Goal: Task Accomplishment & Management: Manage account settings

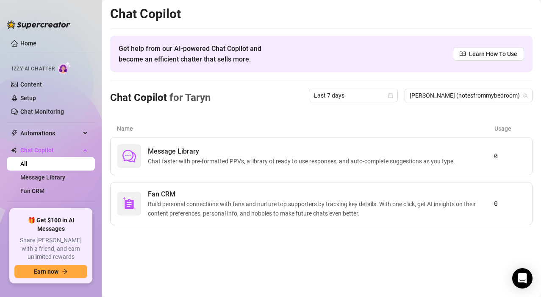
click at [43, 64] on div "Izzy AI Chatter" at bounding box center [50, 67] width 76 height 12
click at [66, 68] on img at bounding box center [64, 67] width 13 height 12
click at [29, 43] on link "Home" at bounding box center [28, 43] width 16 height 7
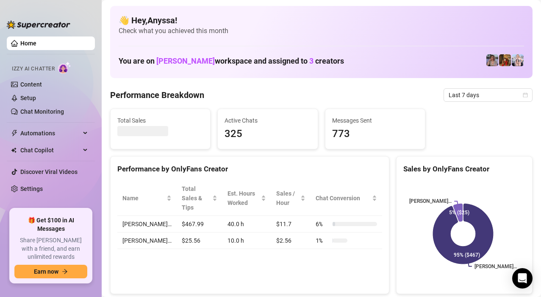
click at [47, 70] on span "Izzy AI Chatter" at bounding box center [33, 69] width 43 height 8
click at [60, 70] on img at bounding box center [64, 67] width 13 height 12
click at [36, 97] on link "Setup" at bounding box center [28, 98] width 16 height 7
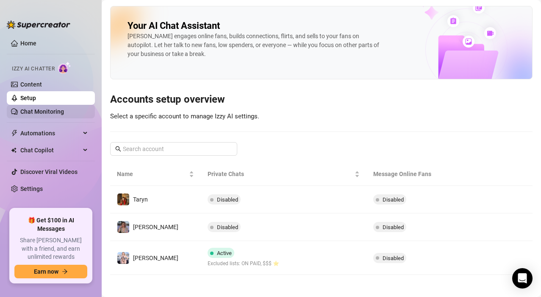
click at [45, 115] on link "Chat Monitoring" at bounding box center [42, 111] width 44 height 7
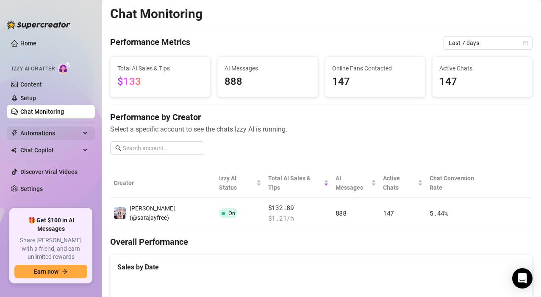
click at [65, 128] on span "Automations" at bounding box center [50, 133] width 60 height 14
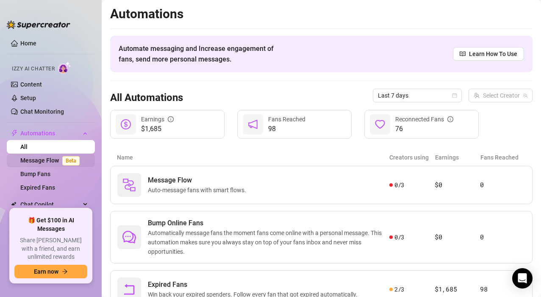
click at [53, 159] on link "Message Flow Beta" at bounding box center [51, 160] width 63 height 7
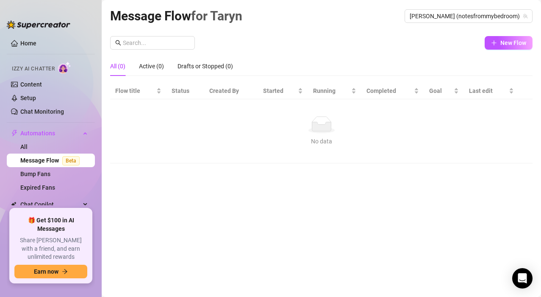
drag, startPoint x: 38, startPoint y: 66, endPoint x: 48, endPoint y: 69, distance: 10.6
click at [39, 66] on span "Izzy AI Chatter" at bounding box center [33, 69] width 43 height 8
click at [61, 72] on img at bounding box center [64, 67] width 13 height 12
click at [61, 71] on img at bounding box center [64, 67] width 13 height 12
click at [34, 45] on link "Home" at bounding box center [28, 43] width 16 height 7
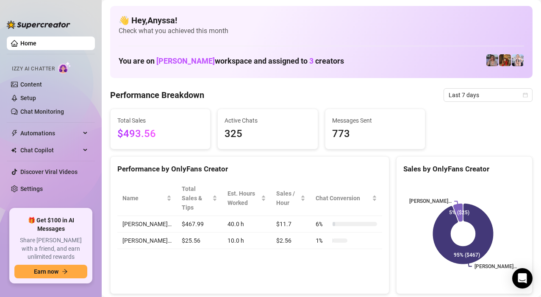
click at [148, 26] on span "Check what you achieved this month" at bounding box center [322, 30] width 406 height 9
click at [40, 191] on link "Settings" at bounding box center [31, 188] width 22 height 7
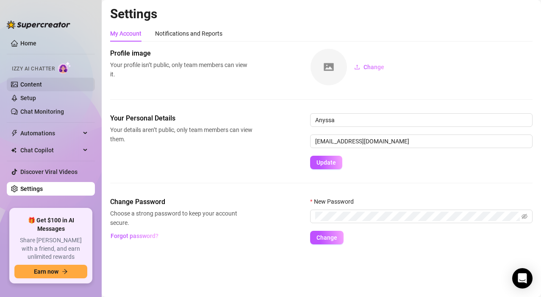
click at [40, 84] on link "Content" at bounding box center [31, 84] width 22 height 7
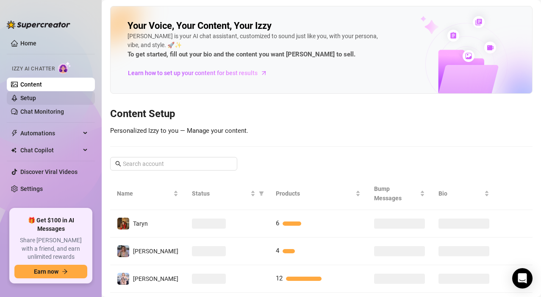
click at [36, 95] on link "Setup" at bounding box center [28, 98] width 16 height 7
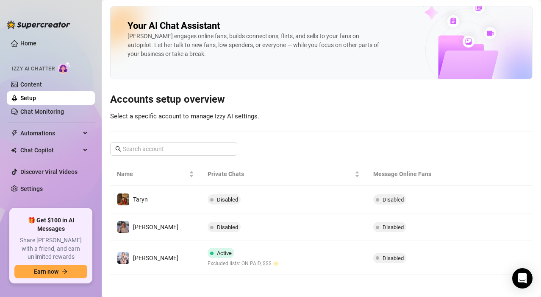
scroll to position [3, 0]
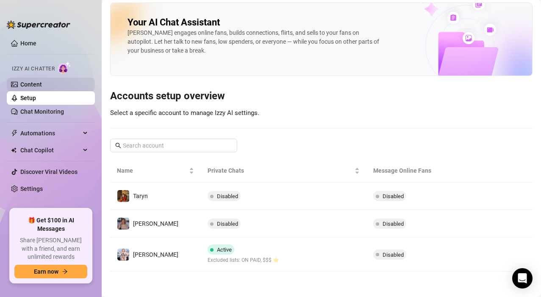
click at [37, 82] on link "Content" at bounding box center [31, 84] width 22 height 7
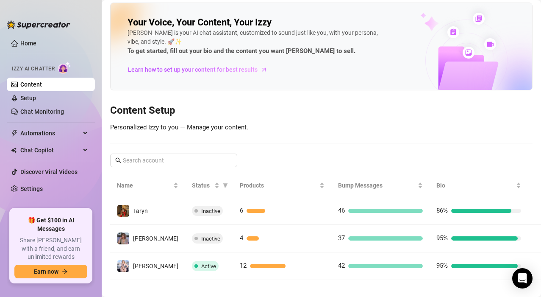
scroll to position [12, 0]
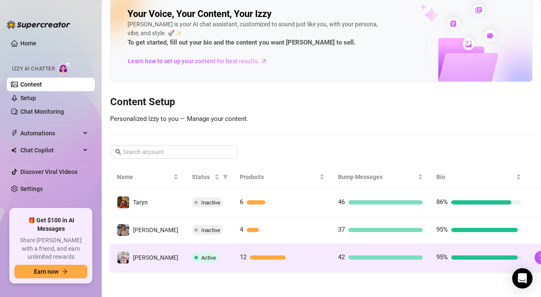
click at [201, 258] on span "Active" at bounding box center [208, 257] width 15 height 6
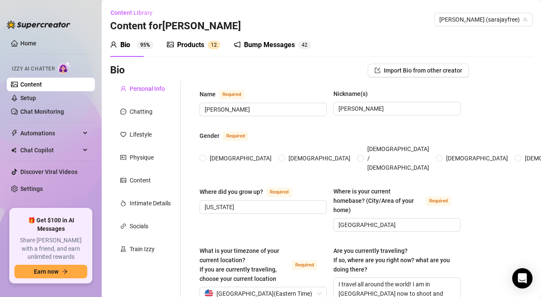
radio input "true"
type input "[DATE]"
click at [36, 98] on link "Setup" at bounding box center [28, 98] width 16 height 7
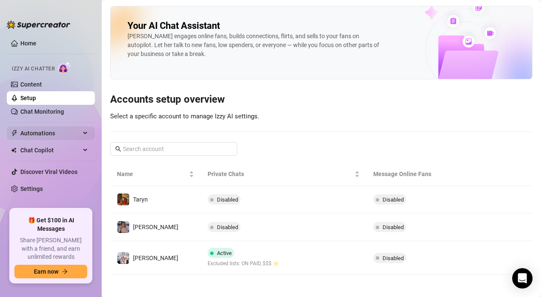
click at [69, 136] on span "Automations" at bounding box center [50, 133] width 60 height 14
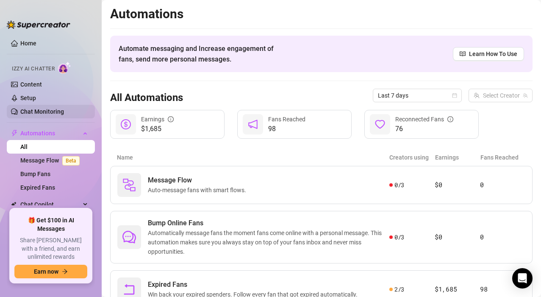
click at [64, 112] on link "Chat Monitoring" at bounding box center [42, 111] width 44 height 7
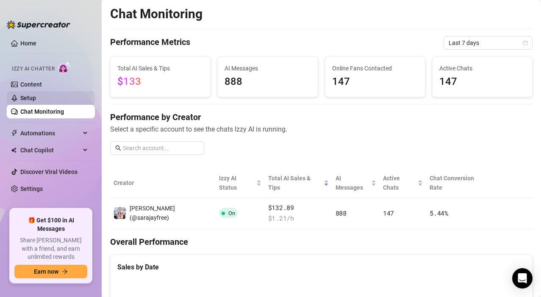
click at [36, 98] on link "Setup" at bounding box center [28, 98] width 16 height 7
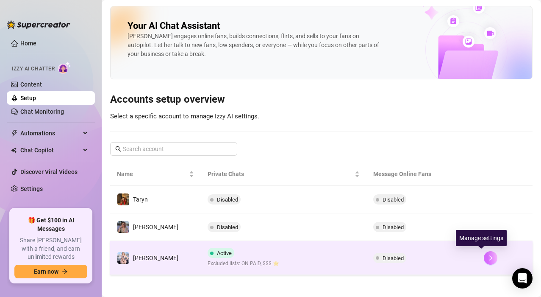
click at [488, 259] on icon "right" at bounding box center [491, 258] width 6 height 6
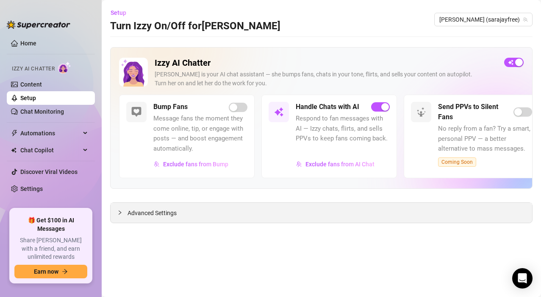
click at [374, 207] on div "Advanced Settings" at bounding box center [322, 213] width 422 height 20
click at [119, 211] on icon "collapsed" at bounding box center [119, 212] width 5 height 5
